Goal: Check status

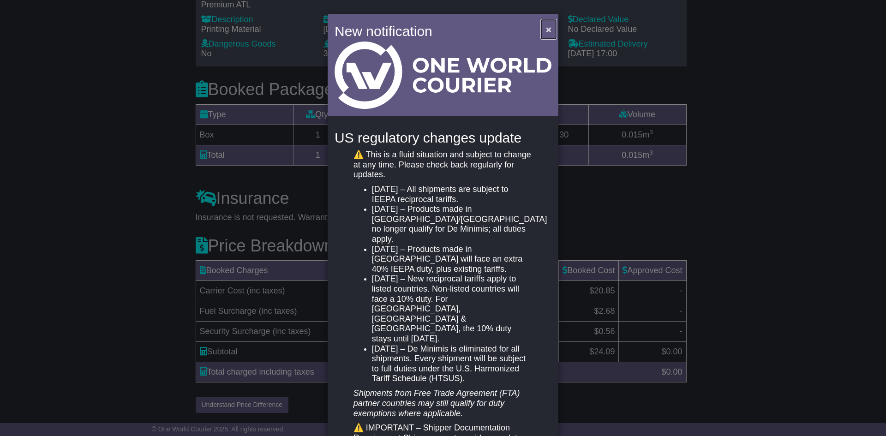
click at [547, 29] on span "×" at bounding box center [549, 29] width 6 height 11
click at [548, 26] on span "×" at bounding box center [549, 29] width 6 height 11
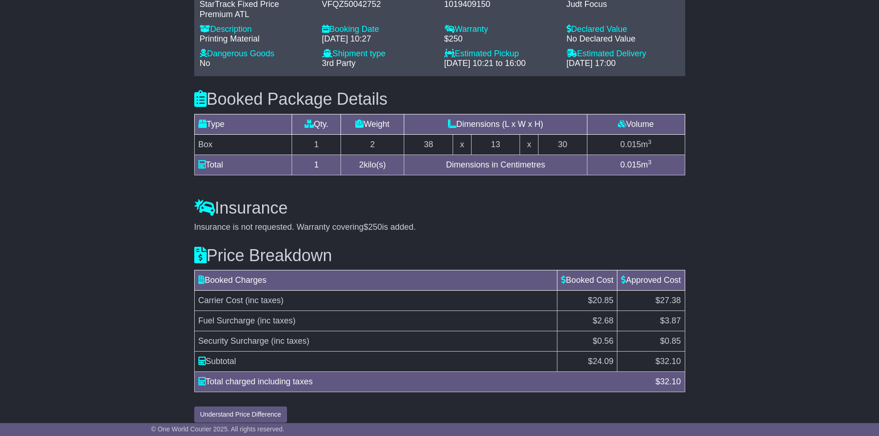
scroll to position [685, 0]
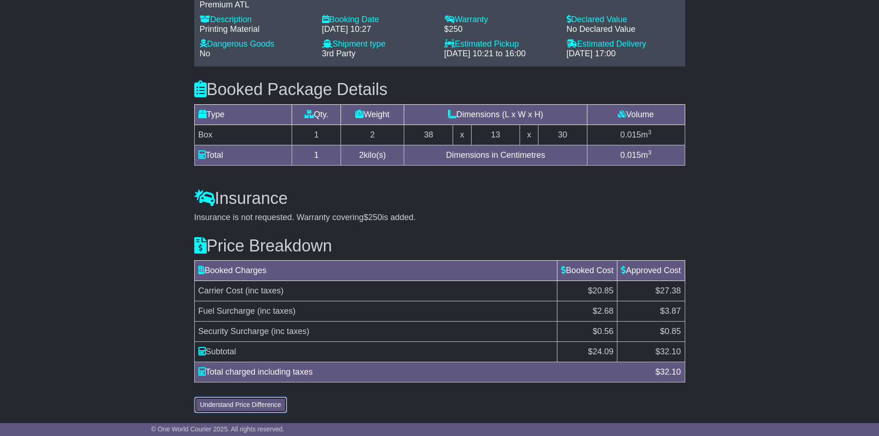
click at [232, 401] on button "Understand Price Difference" at bounding box center [240, 405] width 93 height 16
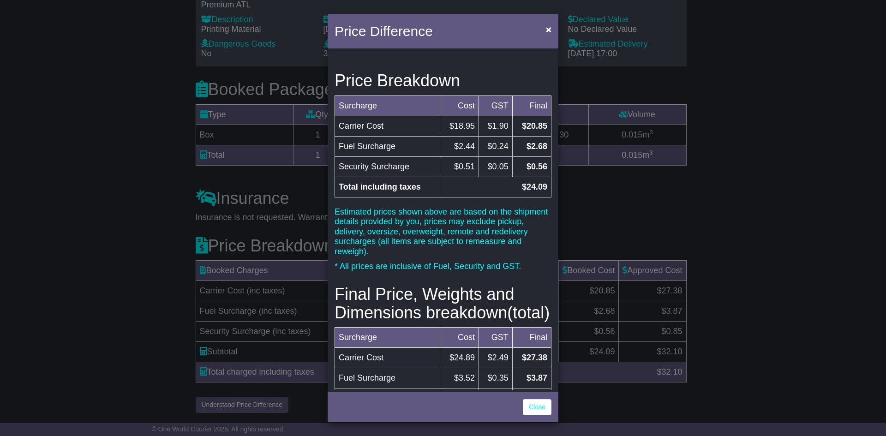
click at [812, 300] on div "Price Difference × Price Breakdown Surcharge Cost GST Final Carrier Cost $18.95…" at bounding box center [443, 218] width 886 height 436
